Goal: Task Accomplishment & Management: Complete application form

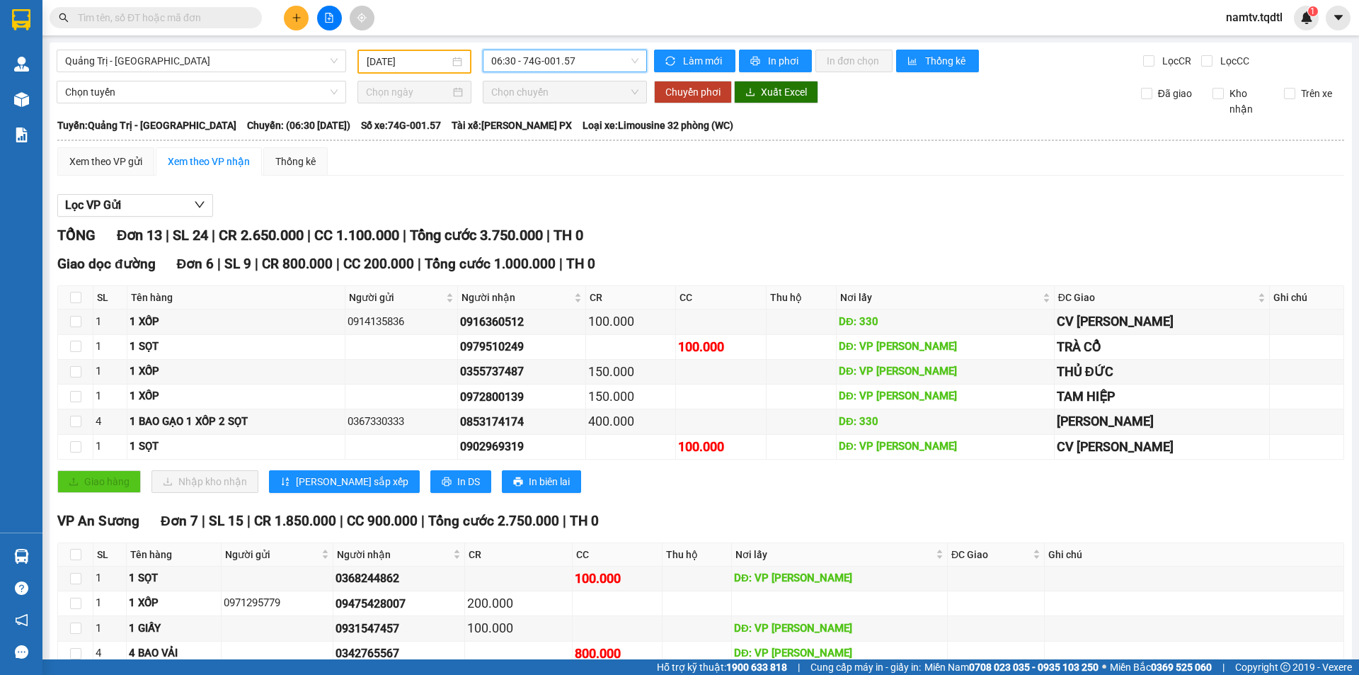
scroll to position [155, 0]
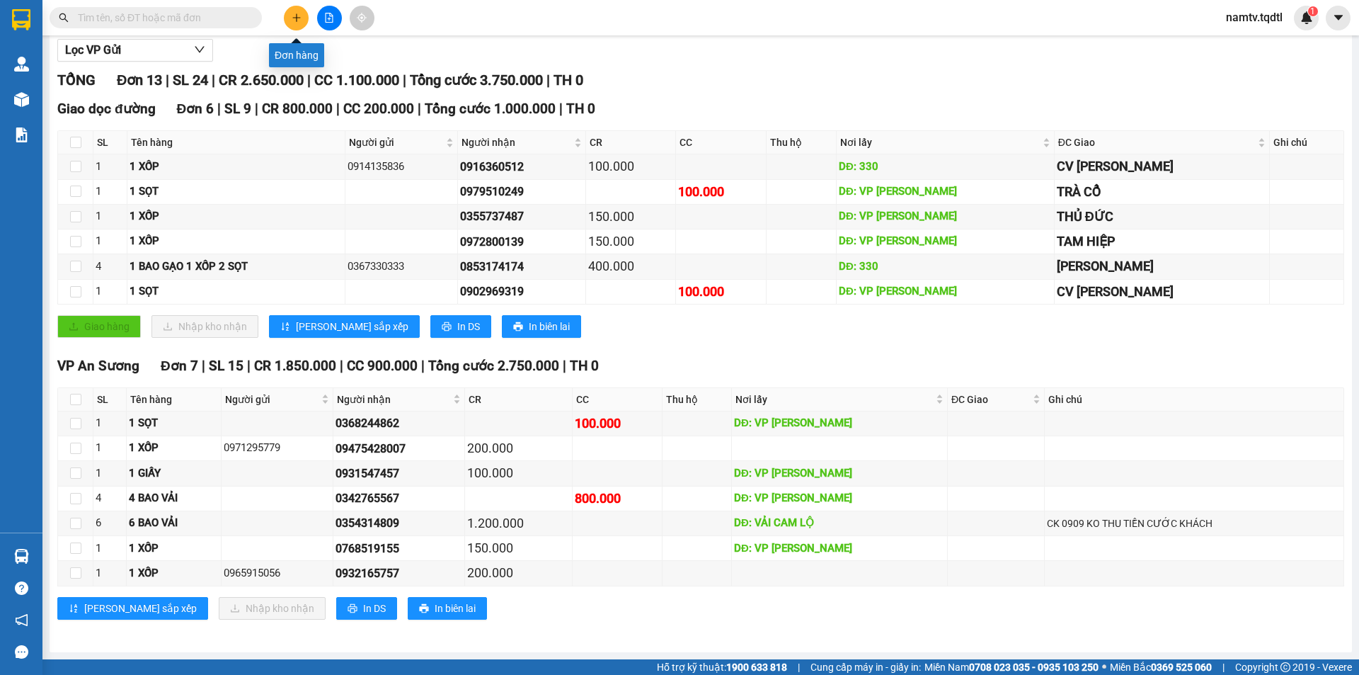
click at [287, 18] on button at bounding box center [296, 18] width 25 height 25
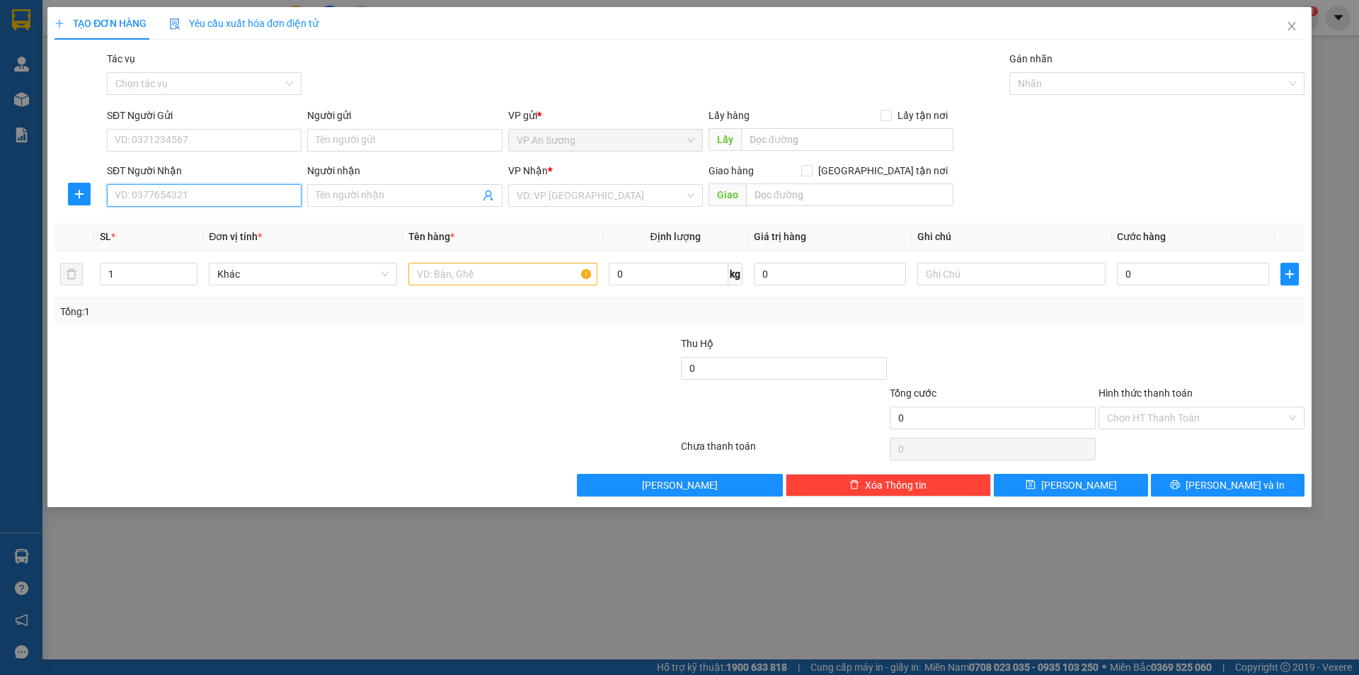
click at [219, 196] on input "SĐT Người Nhận" at bounding box center [204, 195] width 195 height 23
type input "0941295945"
click at [258, 228] on div "0941295945 - CHỊ [PERSON_NAME]" at bounding box center [204, 224] width 178 height 16
type input "CHỊ NA"
type input "ĐÔNG HÀ"
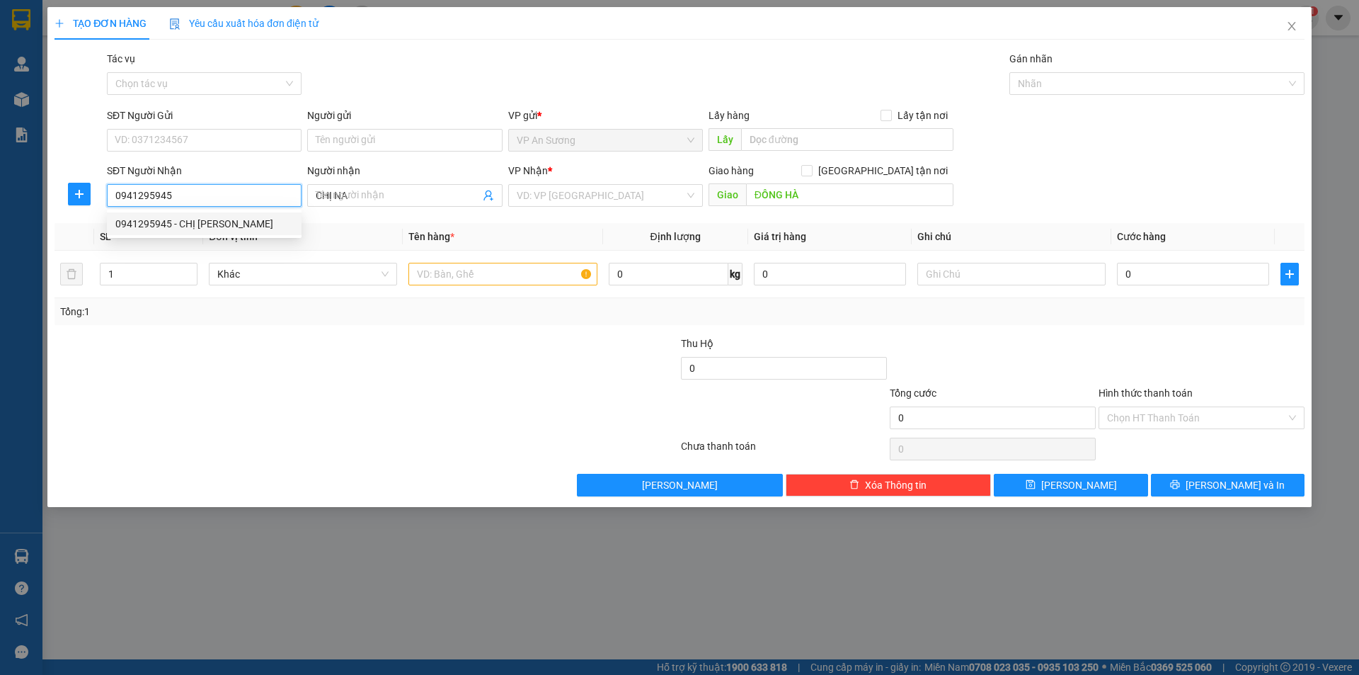
type input "200.000"
type input "0941295945"
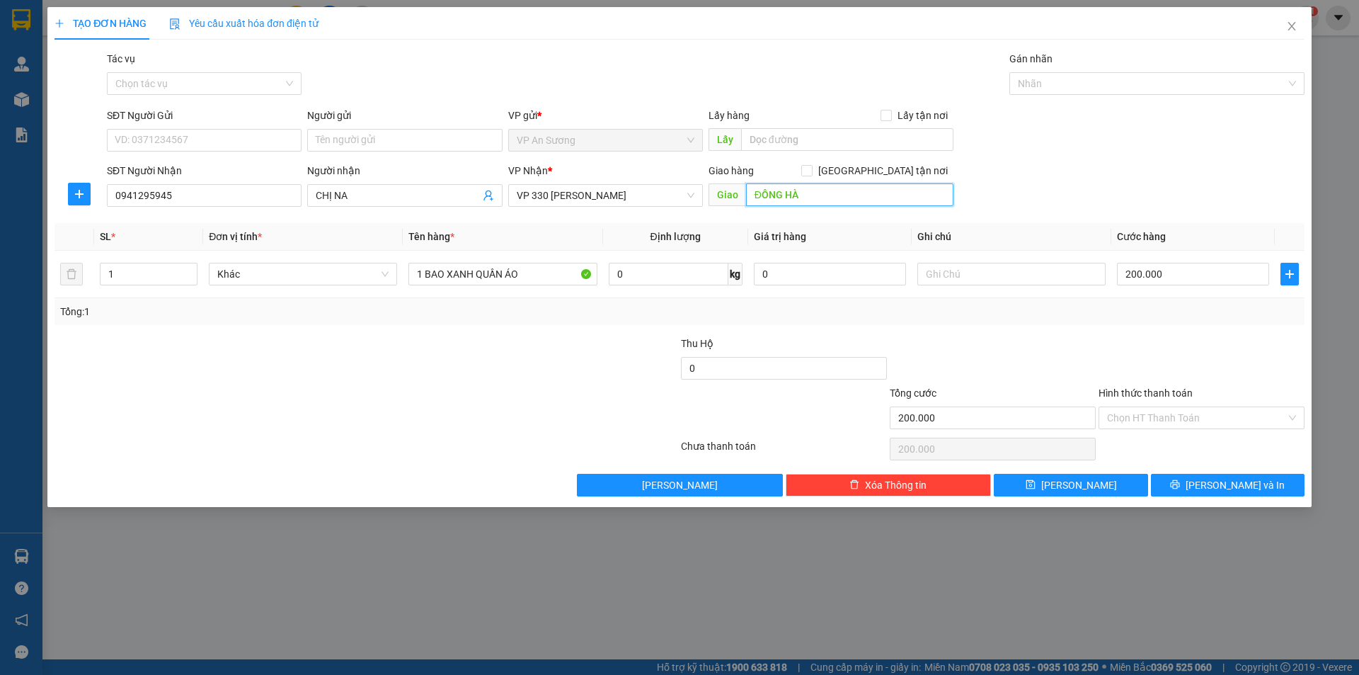
click at [876, 197] on input "ĐÔNG HÀ" at bounding box center [849, 194] width 207 height 23
click at [1215, 476] on button "[PERSON_NAME] và In" at bounding box center [1228, 485] width 154 height 23
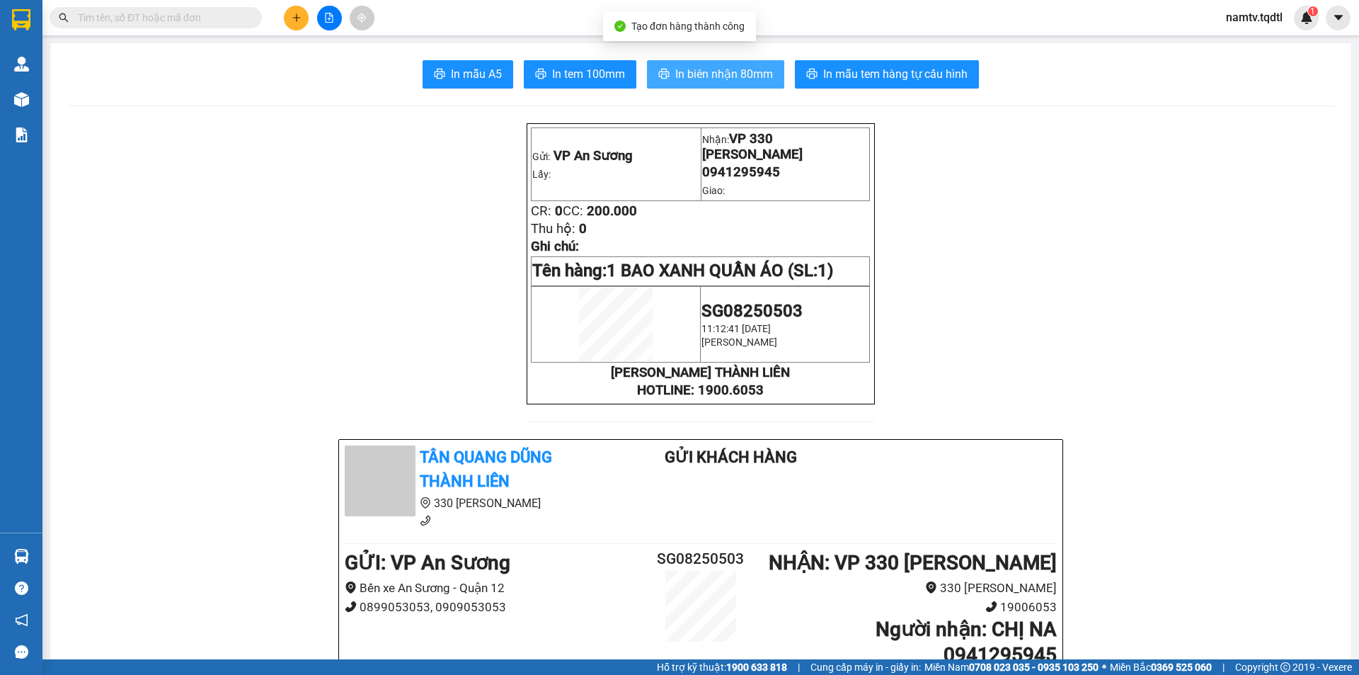
click at [715, 88] on button "In biên nhận 80mm" at bounding box center [715, 74] width 137 height 28
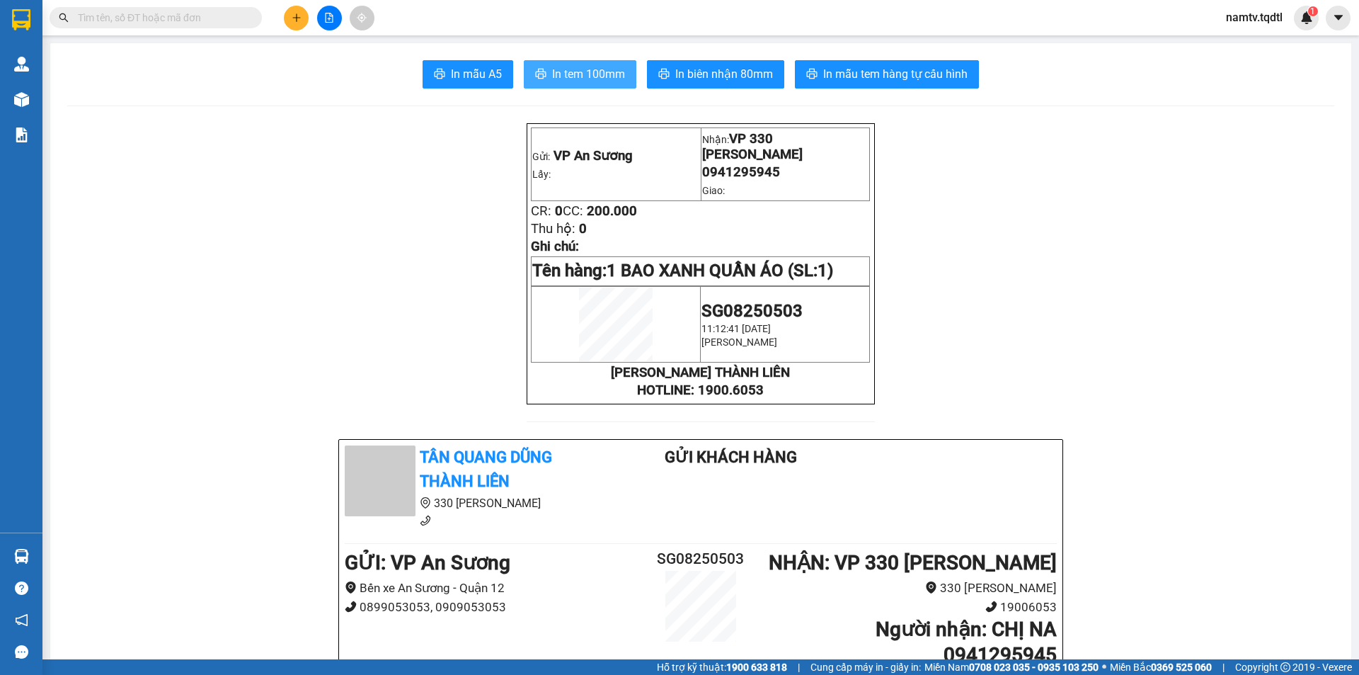
click at [583, 67] on span "In tem 100mm" at bounding box center [588, 74] width 73 height 18
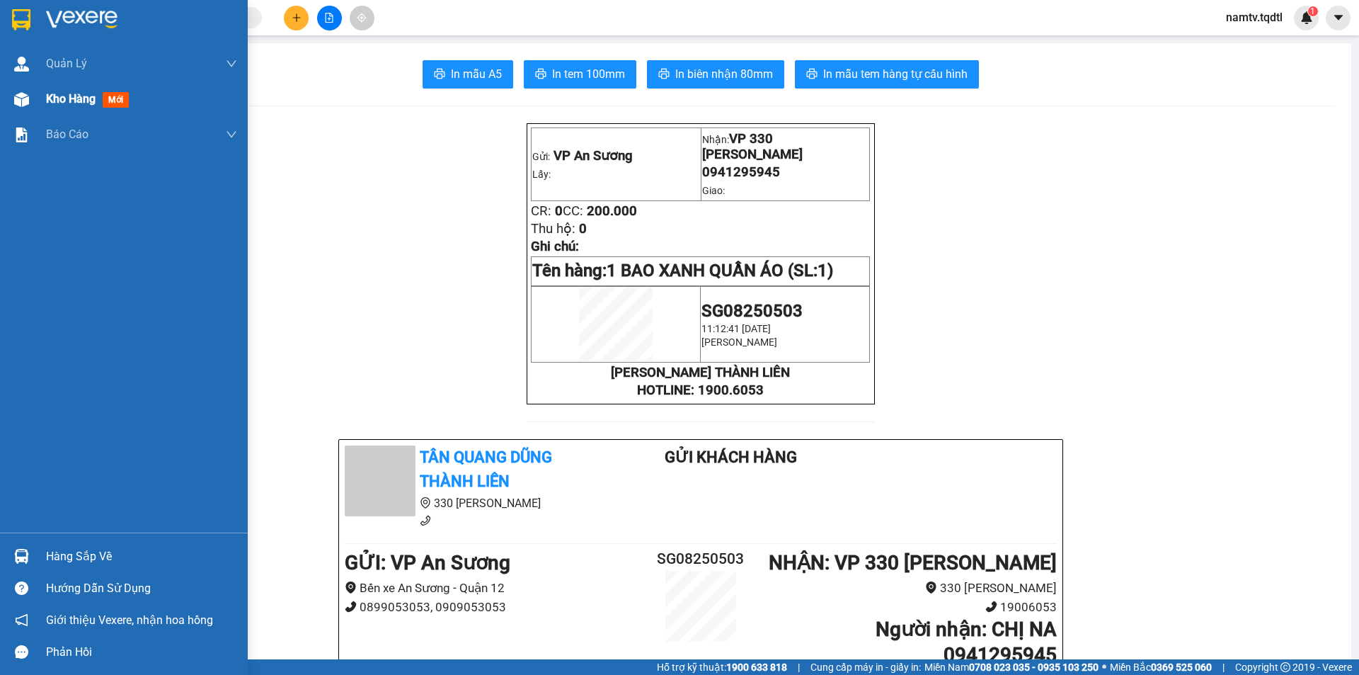
click at [47, 93] on span "Kho hàng" at bounding box center [71, 98] width 50 height 13
